Goal: Task Accomplishment & Management: Manage account settings

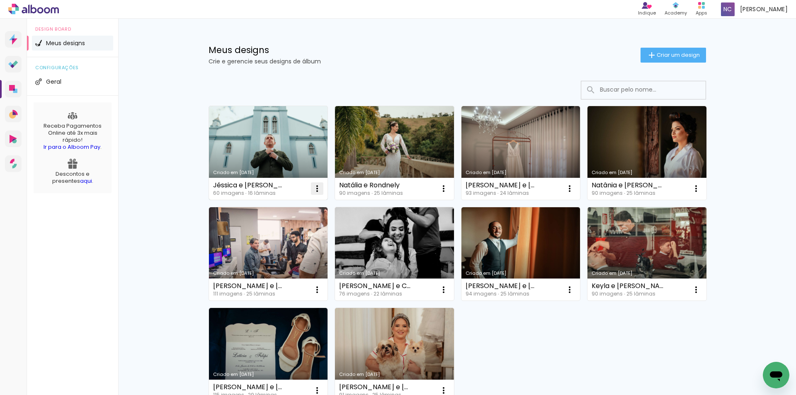
click at [314, 187] on iron-icon at bounding box center [317, 189] width 10 height 10
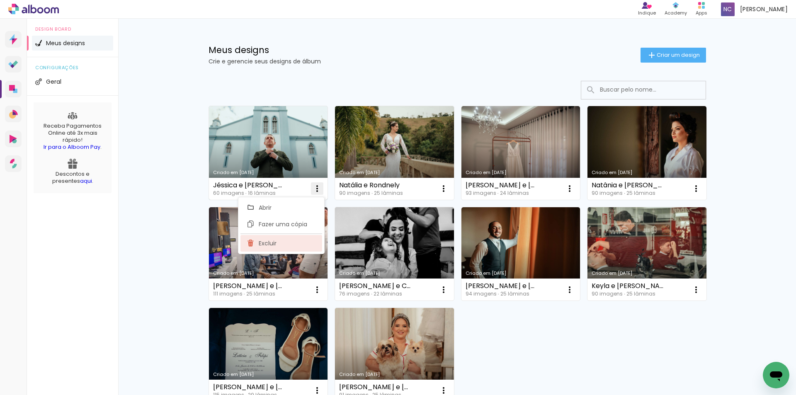
click at [260, 240] on span "Excluir" at bounding box center [268, 243] width 18 height 6
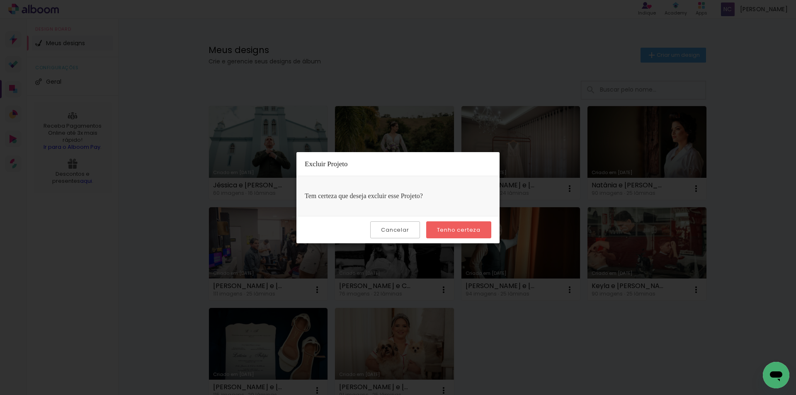
click at [0, 0] on slot "Tenho certeza" at bounding box center [0, 0] width 0 height 0
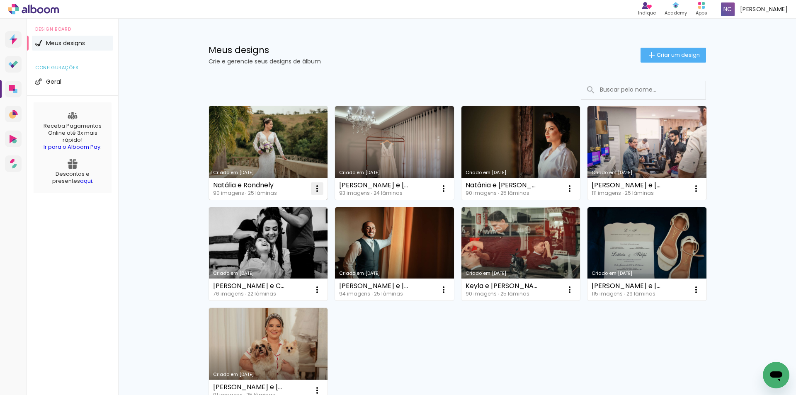
click at [317, 189] on iron-icon at bounding box center [317, 189] width 10 height 10
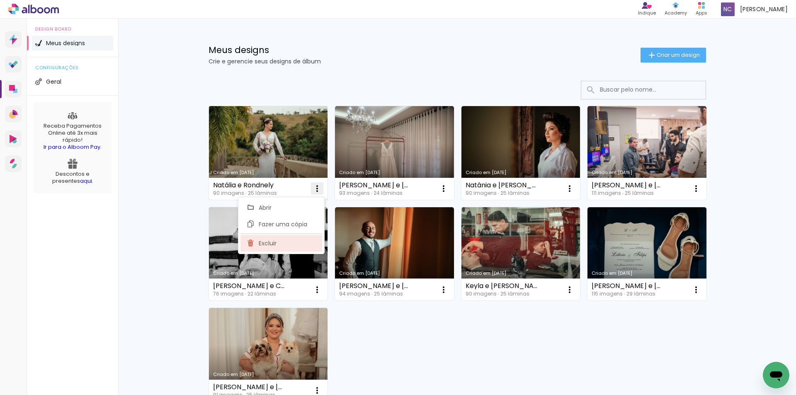
click at [274, 244] on span "Excluir" at bounding box center [268, 243] width 18 height 6
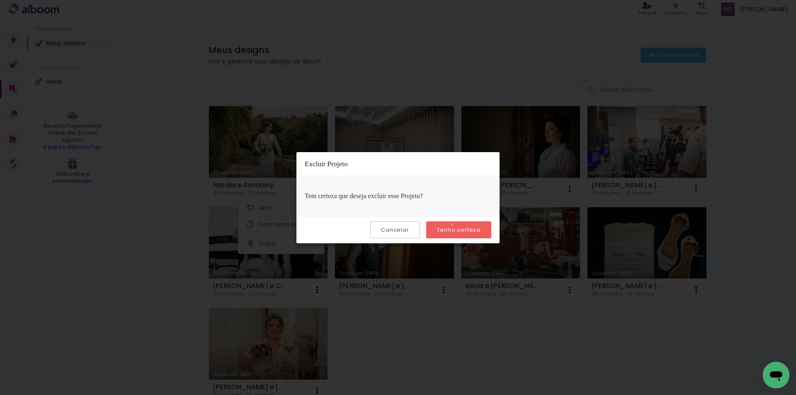
click at [453, 224] on paper-button "Tenho certeza" at bounding box center [458, 229] width 65 height 17
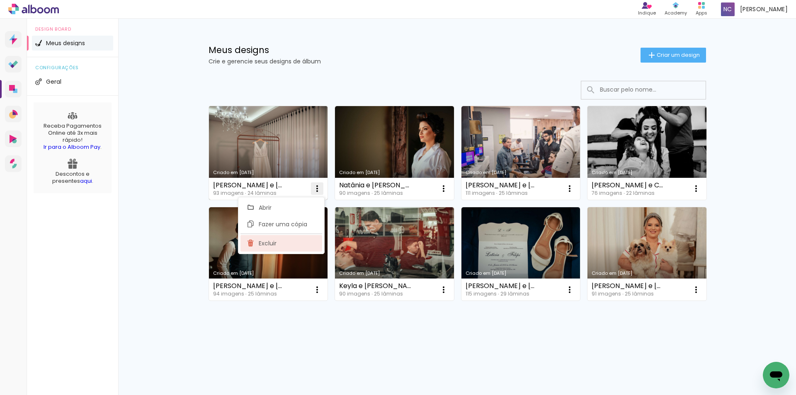
click at [276, 247] on paper-item "Excluir" at bounding box center [281, 243] width 82 height 17
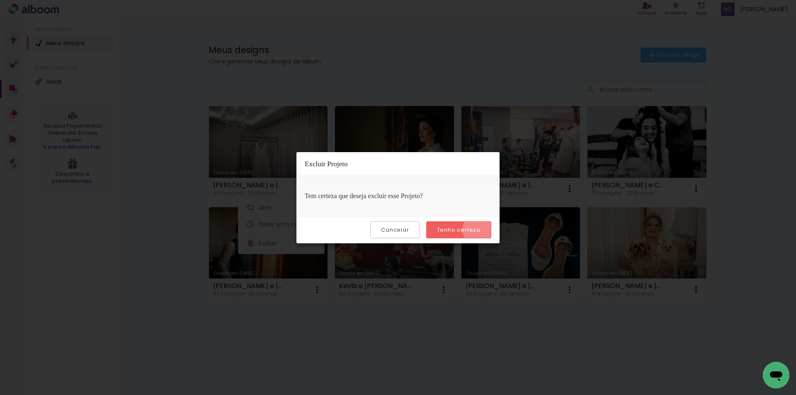
click at [480, 229] on paper-button "Tenho certeza" at bounding box center [458, 229] width 65 height 17
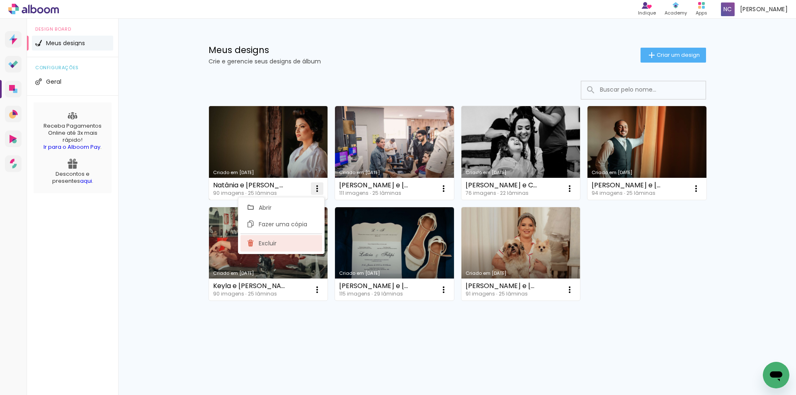
click at [286, 240] on paper-item "Excluir" at bounding box center [281, 243] width 82 height 17
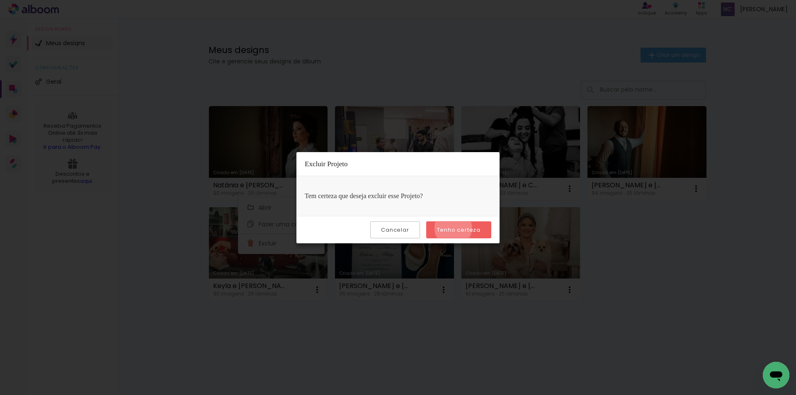
click at [0, 0] on slot "Tenho certeza" at bounding box center [0, 0] width 0 height 0
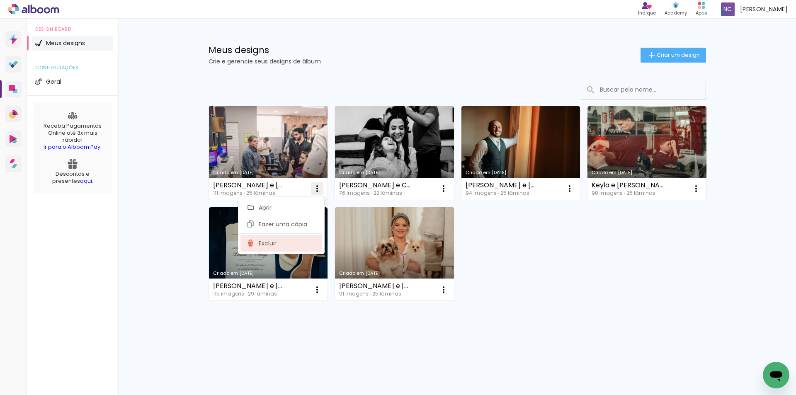
click at [279, 239] on paper-item "Excluir" at bounding box center [281, 243] width 82 height 17
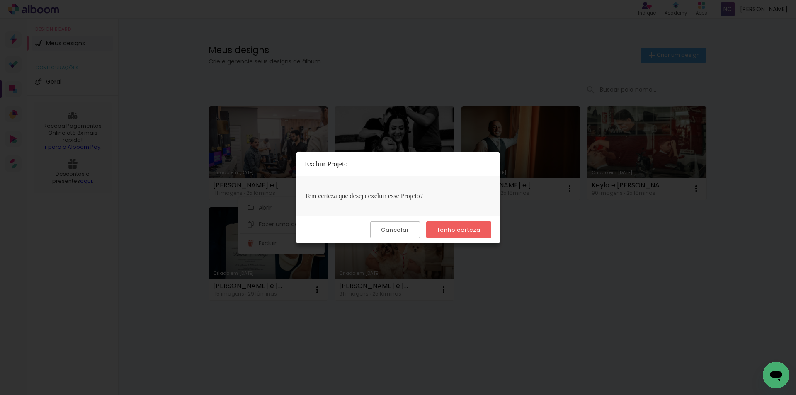
click at [0, 0] on slot "Tenho certeza" at bounding box center [0, 0] width 0 height 0
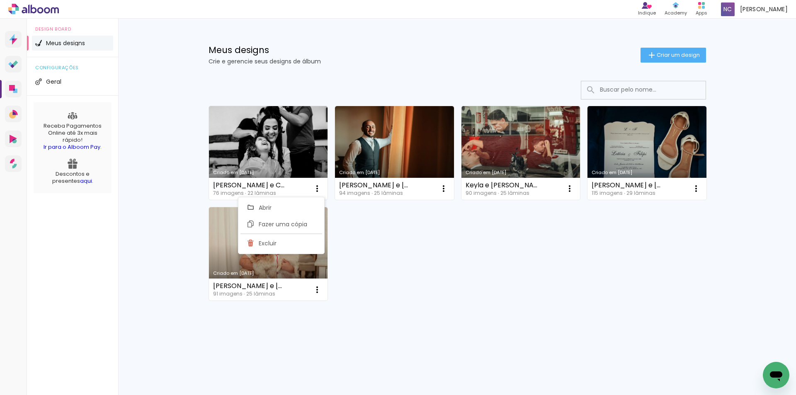
click at [454, 260] on div "Criado em [DATE] [PERSON_NAME] e Cayo 76 imagens ∙ 22 lâminas Abrir Fazer uma c…" at bounding box center [457, 203] width 505 height 202
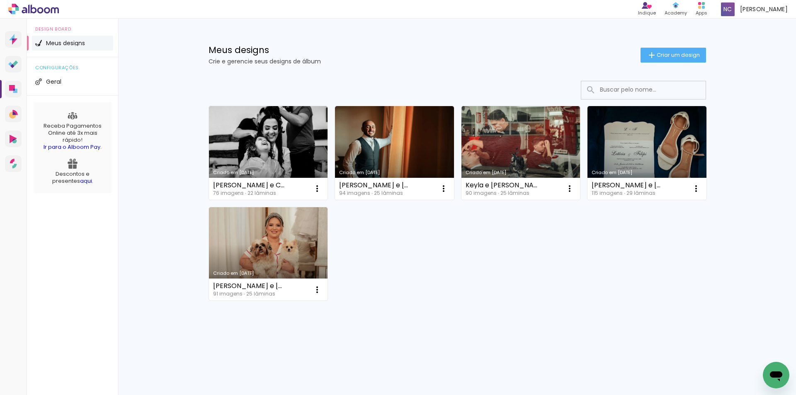
click at [156, 219] on div "Meus designs Crie e gerencie seus designs de álbum Criar um design Criado em [D…" at bounding box center [457, 198] width 678 height 359
click at [321, 187] on iron-icon at bounding box center [317, 189] width 10 height 10
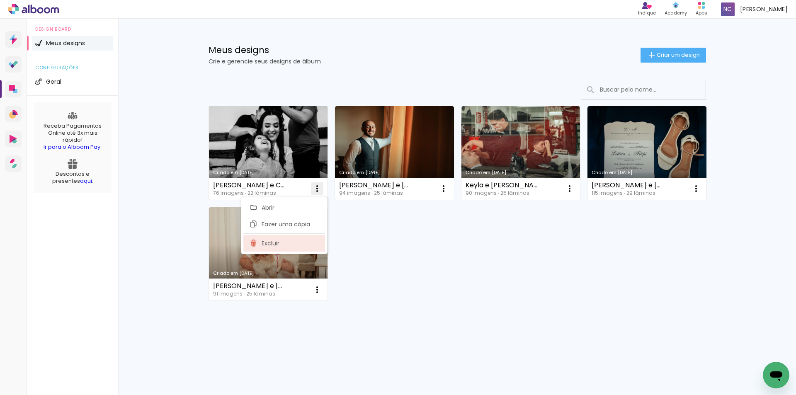
click at [266, 246] on span "Excluir" at bounding box center [270, 243] width 18 height 6
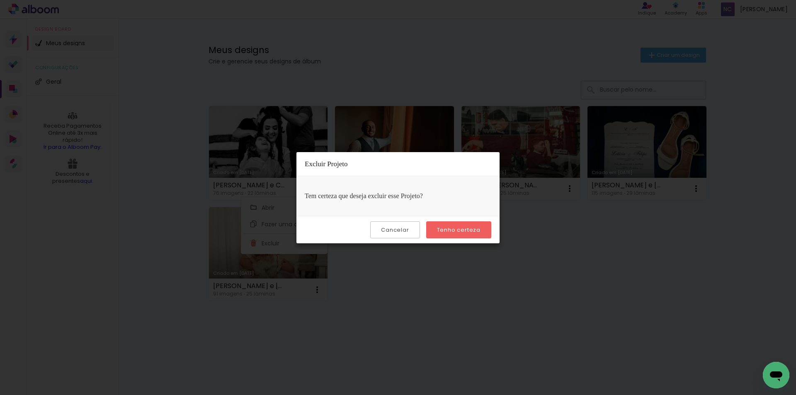
click at [0, 0] on slot "Tenho certeza" at bounding box center [0, 0] width 0 height 0
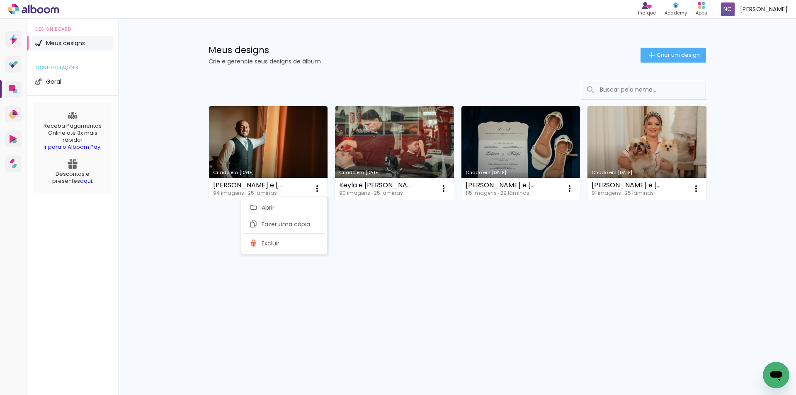
click at [446, 265] on div "Criado em [DATE] [PERSON_NAME] e [PERSON_NAME] 94 imagens ∙ 25 lâminas Abrir Fa…" at bounding box center [457, 175] width 539 height 205
